Goal: Entertainment & Leisure: Consume media (video, audio)

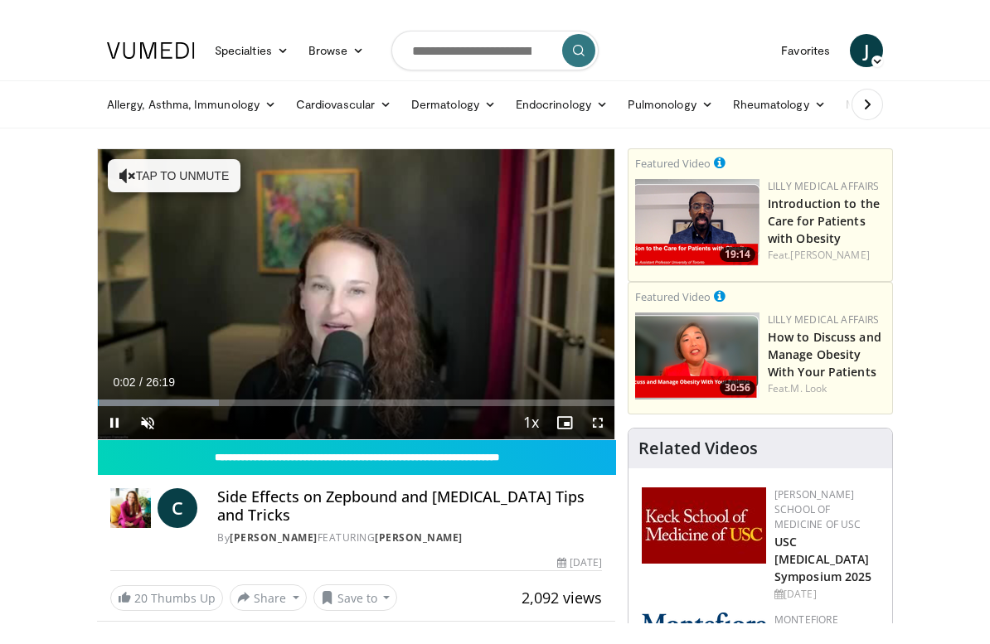
scroll to position [20, 0]
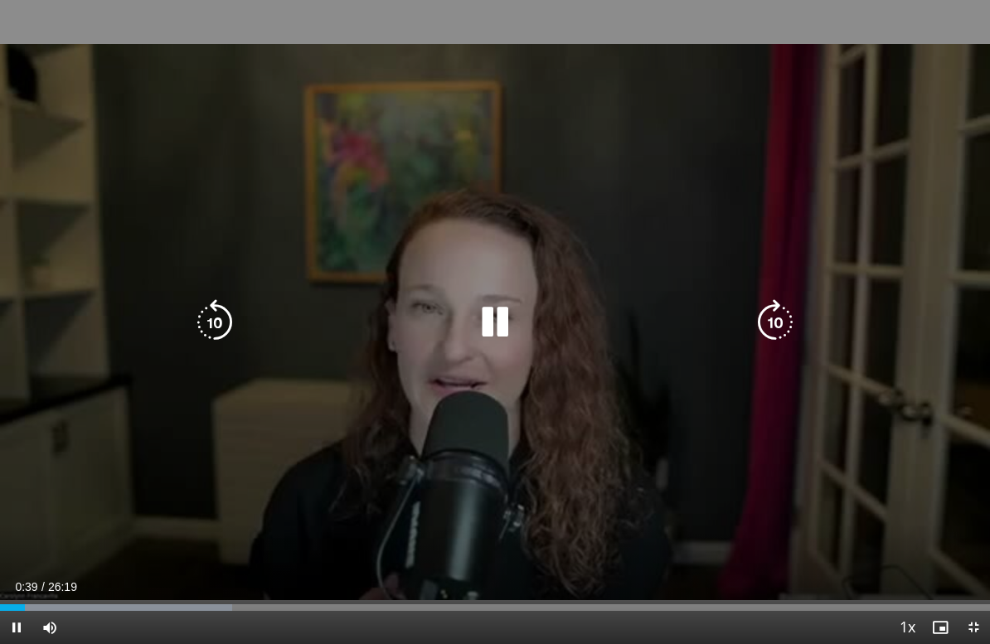
click at [622, 491] on div "10 seconds Tap to unmute" at bounding box center [495, 322] width 990 height 644
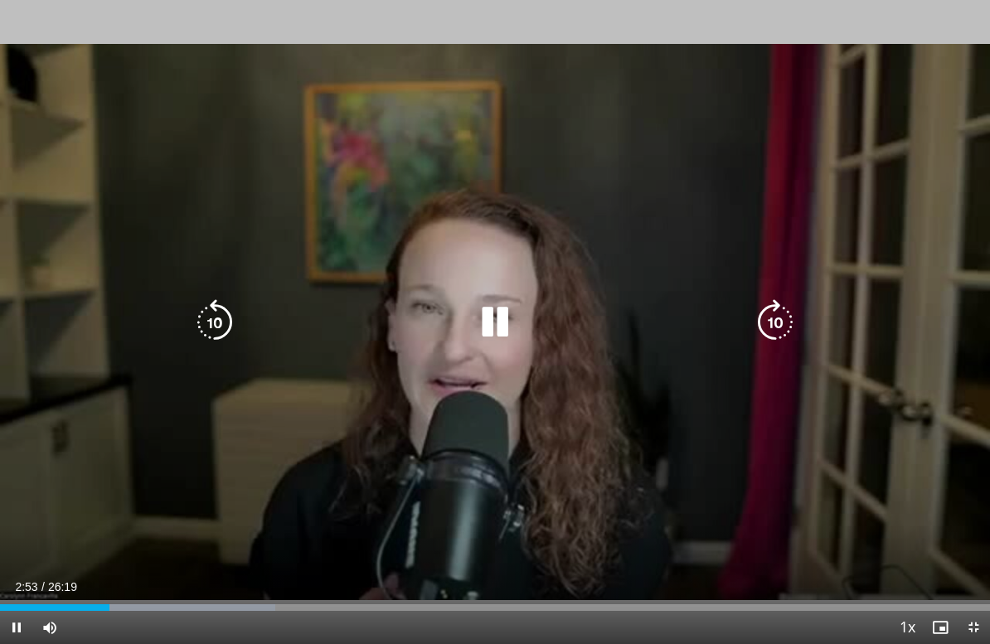
click at [514, 307] on icon "Video Player" at bounding box center [495, 322] width 46 height 46
click at [483, 310] on icon "Video Player" at bounding box center [495, 322] width 46 height 46
click at [775, 322] on icon "Video Player" at bounding box center [775, 322] width 46 height 46
click at [780, 312] on icon "Video Player" at bounding box center [775, 322] width 46 height 46
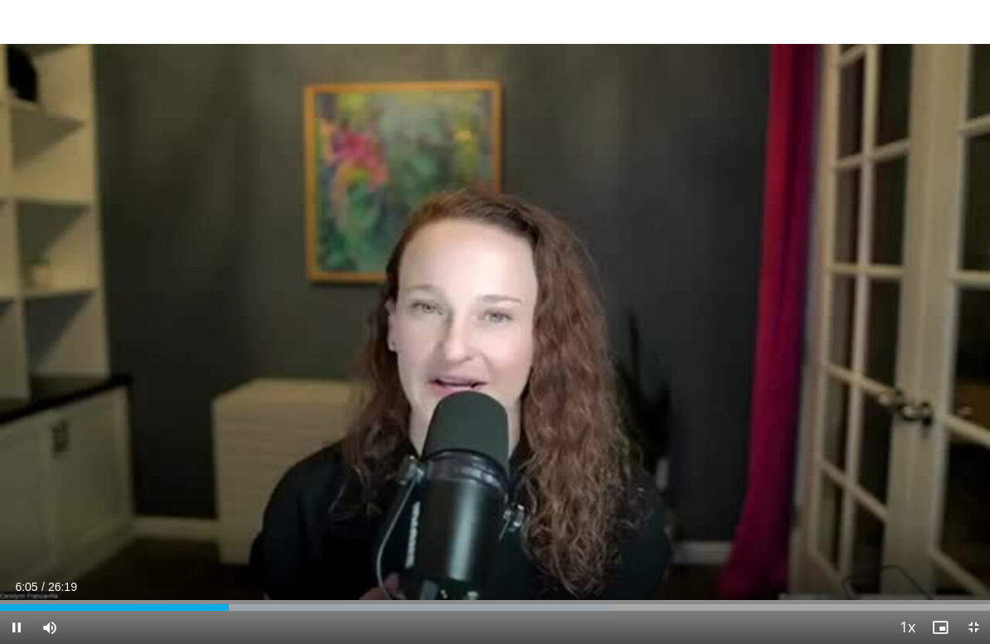
click at [784, 317] on icon "Video Player" at bounding box center [775, 322] width 46 height 46
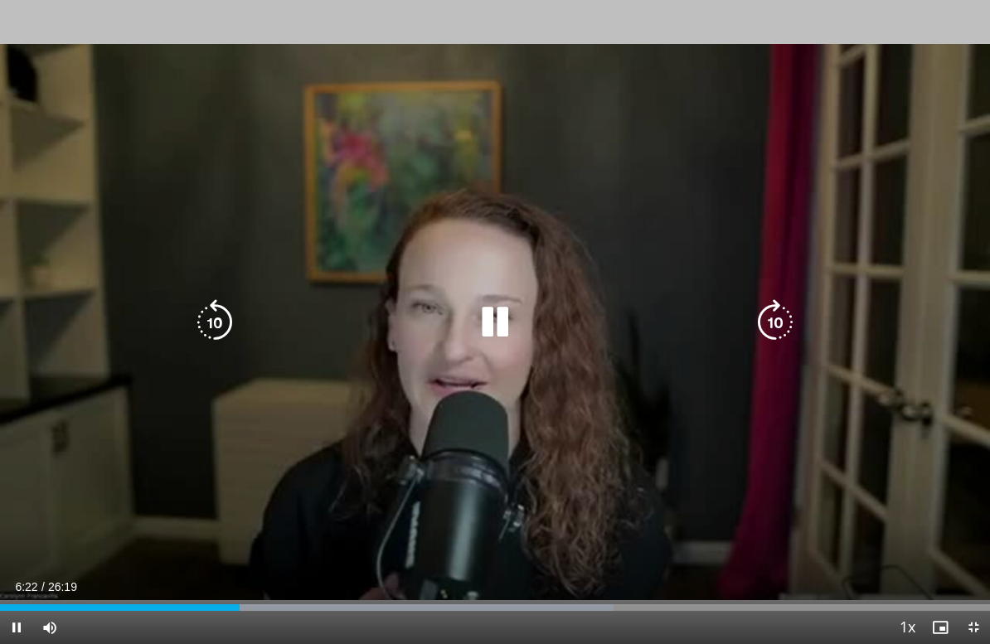
click at [790, 303] on icon "Video Player" at bounding box center [775, 322] width 46 height 46
click at [784, 313] on icon "Video Player" at bounding box center [775, 322] width 46 height 46
click at [785, 314] on icon "Video Player" at bounding box center [775, 322] width 46 height 46
click at [786, 316] on icon "Video Player" at bounding box center [775, 322] width 46 height 46
click at [789, 319] on icon "Video Player" at bounding box center [775, 322] width 46 height 46
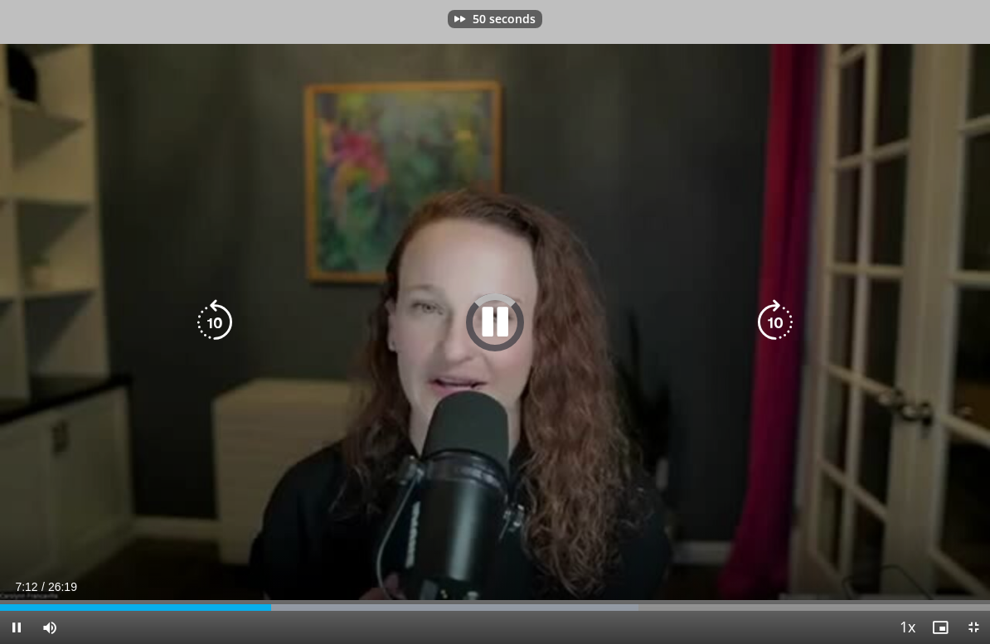
click at [783, 321] on icon "Video Player" at bounding box center [775, 322] width 46 height 46
click at [781, 334] on icon "Video Player" at bounding box center [775, 322] width 46 height 46
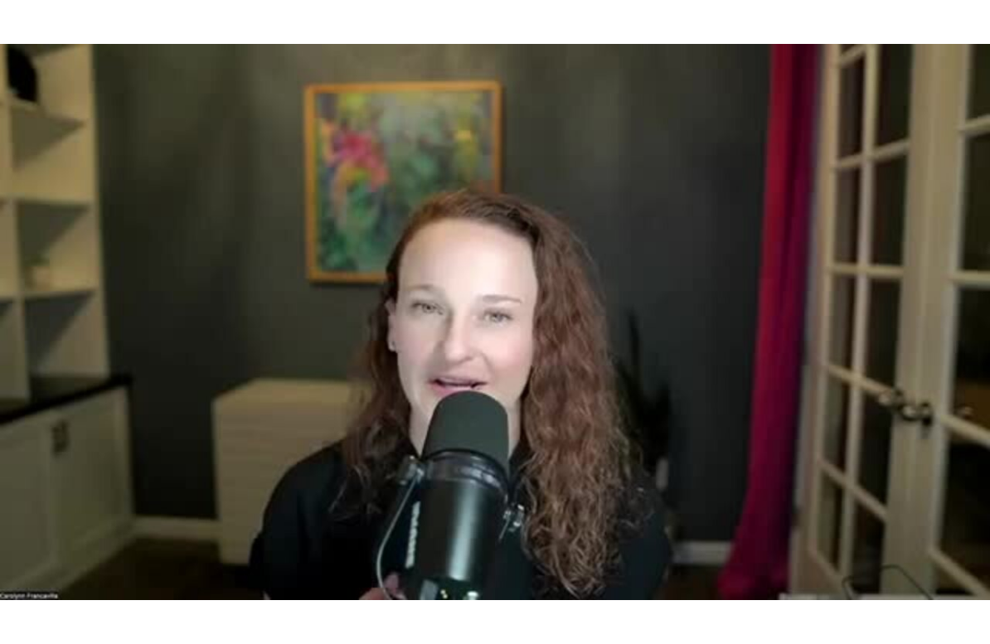
click at [348, 0] on html "Specialties Adult & Family Medicine Allergy, [MEDICAL_DATA], Immunology Anesthe…" at bounding box center [495, 302] width 990 height 644
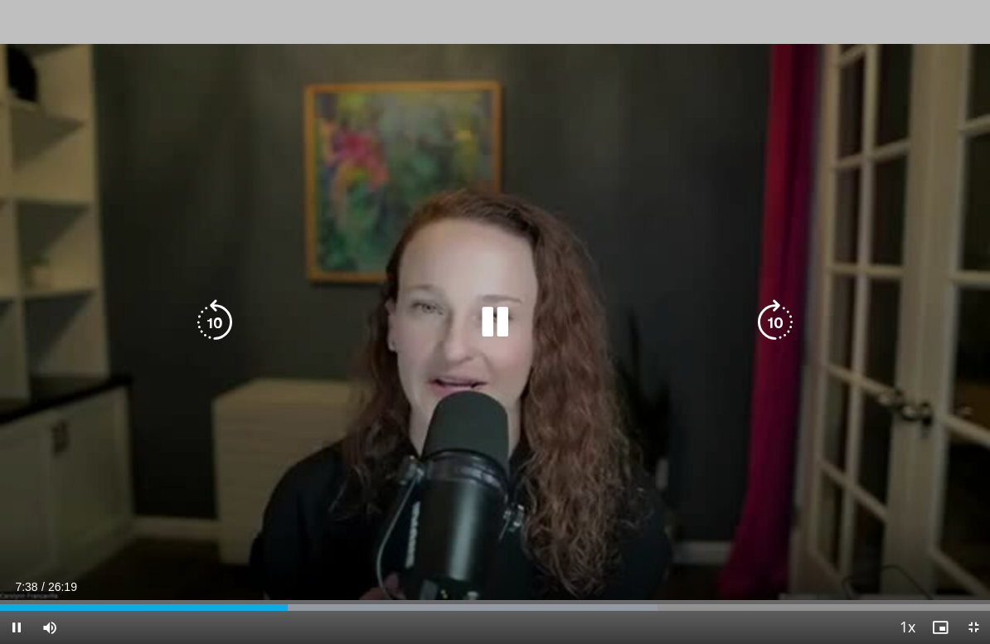
click at [777, 320] on icon "Video Player" at bounding box center [775, 322] width 46 height 46
click at [779, 323] on icon "Video Player" at bounding box center [775, 322] width 46 height 46
click at [780, 318] on icon "Video Player" at bounding box center [775, 322] width 46 height 46
click at [784, 320] on icon "Video Player" at bounding box center [775, 322] width 46 height 46
click at [785, 317] on icon "Video Player" at bounding box center [775, 322] width 46 height 46
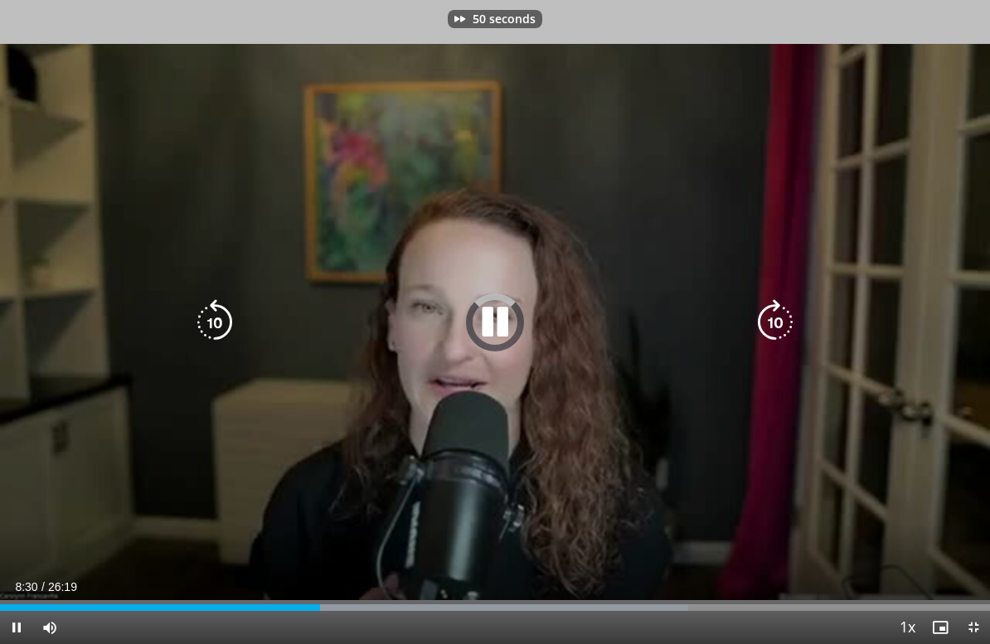
click at [786, 315] on icon "Video Player" at bounding box center [775, 322] width 46 height 46
click at [783, 316] on icon "Video Player" at bounding box center [775, 322] width 46 height 46
click at [785, 316] on icon "Video Player" at bounding box center [775, 322] width 46 height 46
click at [782, 314] on icon "Video Player" at bounding box center [775, 322] width 46 height 46
click at [782, 311] on icon "Video Player" at bounding box center [775, 322] width 46 height 46
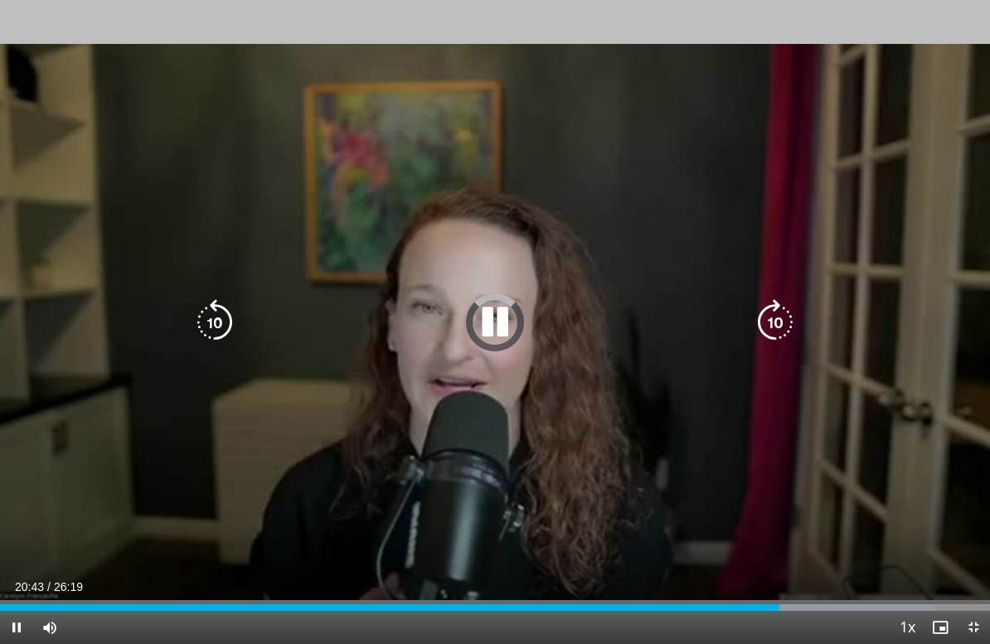
click at [487, 319] on icon "Video Player" at bounding box center [495, 322] width 46 height 46
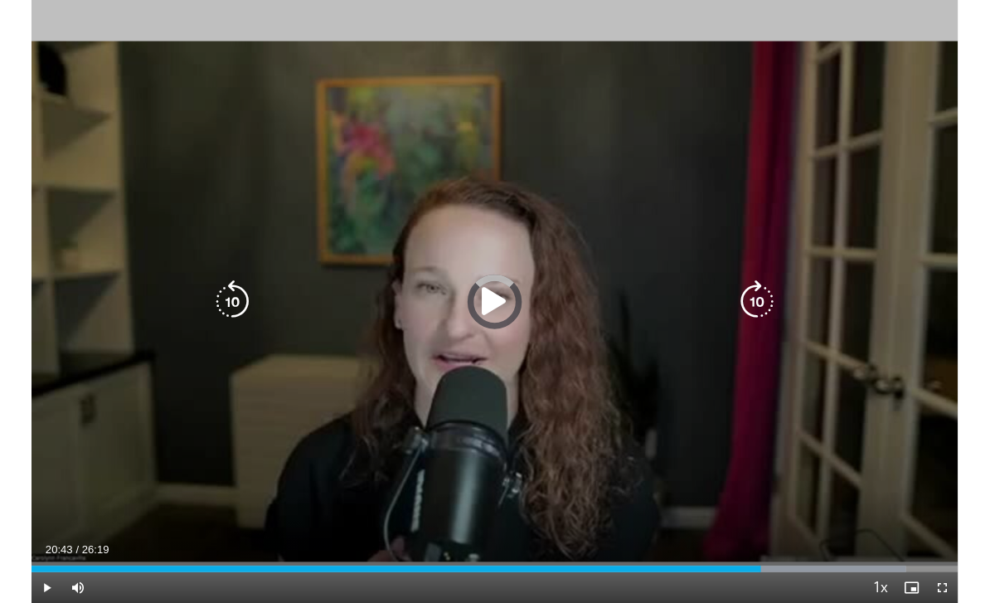
scroll to position [0, 0]
